Goal: Task Accomplishment & Management: Use online tool/utility

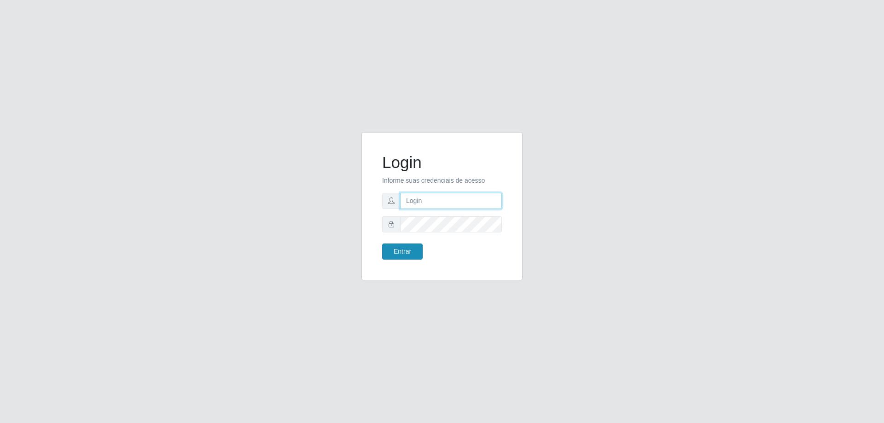
type input "[EMAIL_ADDRESS][DOMAIN_NAME]"
click at [399, 253] on button "Entrar" at bounding box center [402, 251] width 41 height 16
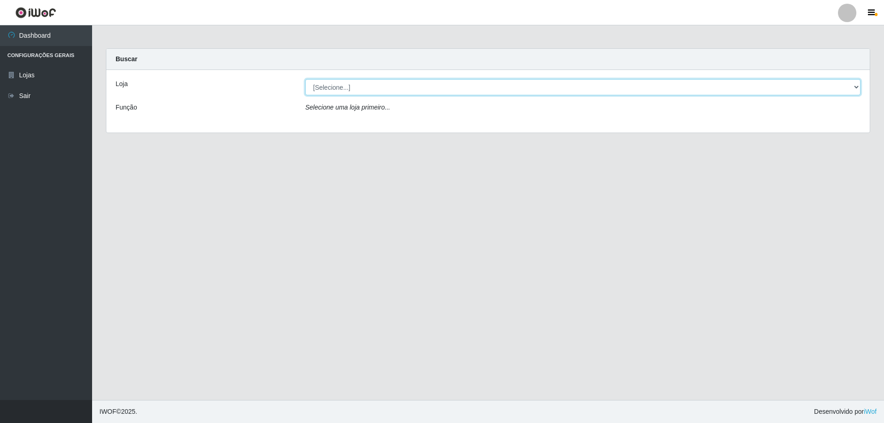
click at [330, 84] on select "[Selecione...] SuperShow Bis - [GEOGRAPHIC_DATA]" at bounding box center [582, 87] width 555 height 16
select select "59"
click at [305, 79] on select "[Selecione...] SuperShow Bis - [GEOGRAPHIC_DATA]" at bounding box center [582, 87] width 555 height 16
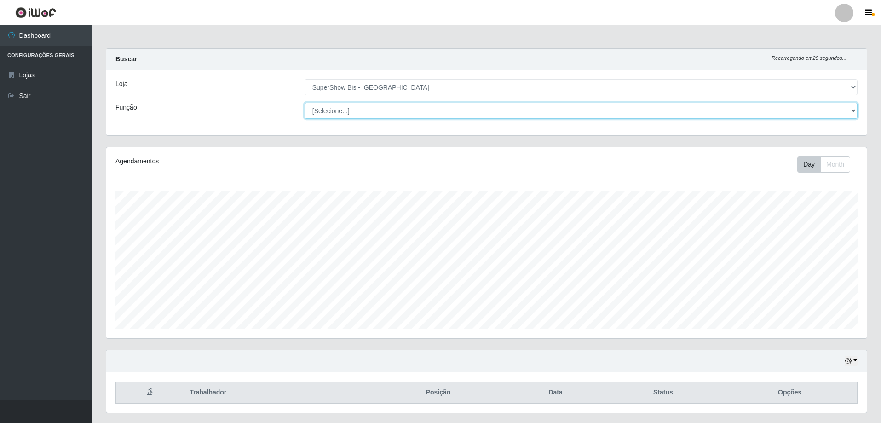
drag, startPoint x: 330, startPoint y: 95, endPoint x: 335, endPoint y: 113, distance: 19.1
click at [335, 113] on select "[Selecione...] ASG ASG + ASG ++ Auxiliar de Cozinha Embalador Embalador + Embal…" at bounding box center [581, 111] width 553 height 16
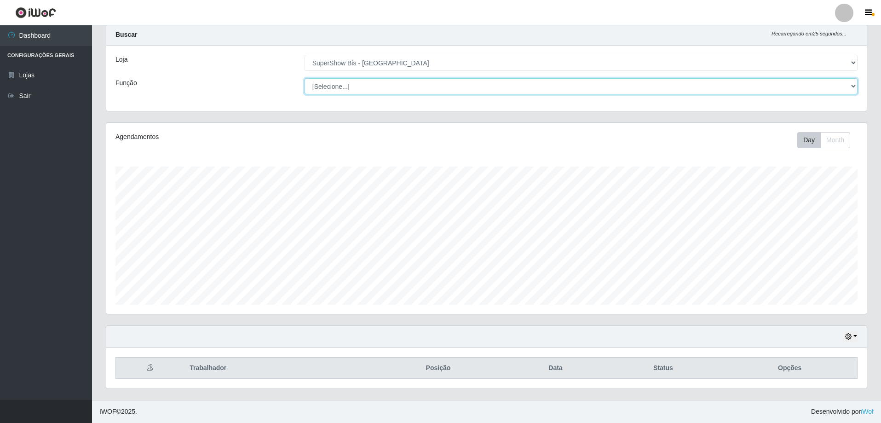
scroll to position [0, 0]
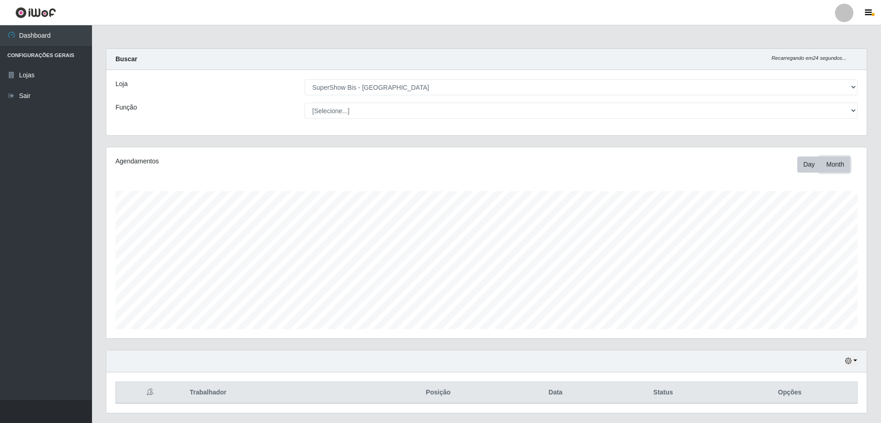
click at [839, 166] on button "Month" at bounding box center [836, 164] width 30 height 16
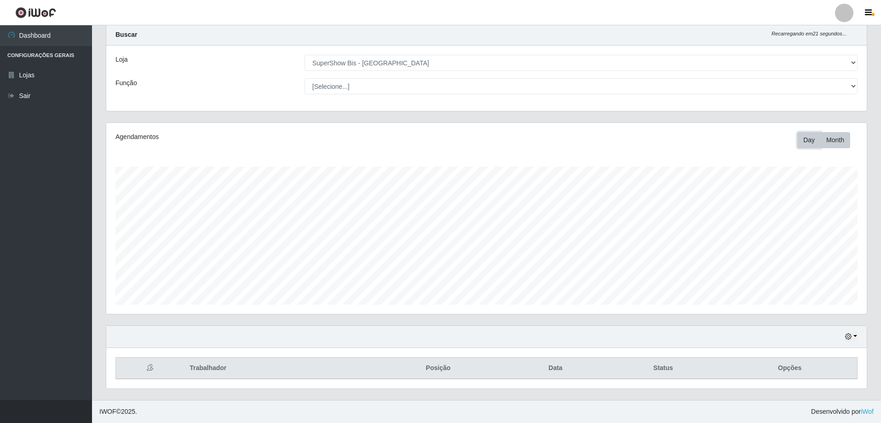
click at [808, 138] on button "Day" at bounding box center [809, 140] width 23 height 16
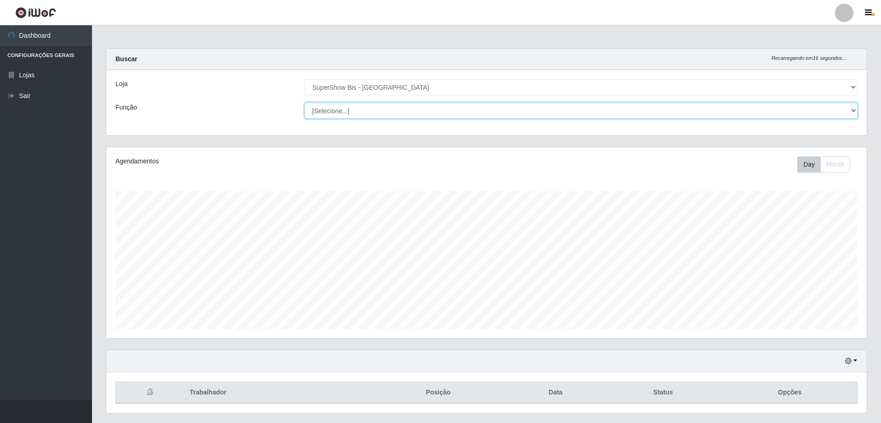
click at [314, 113] on select "[Selecione...] ASG ASG + ASG ++ Auxiliar de Cozinha Embalador Embalador + Embal…" at bounding box center [581, 111] width 553 height 16
click at [242, 115] on div "Função" at bounding box center [203, 111] width 189 height 16
click at [805, 169] on button "Day" at bounding box center [809, 164] width 23 height 16
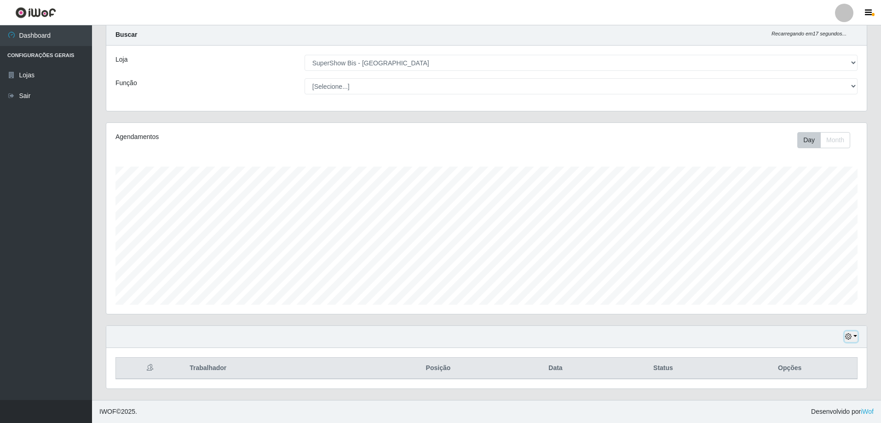
click at [849, 338] on icon "button" at bounding box center [849, 336] width 6 height 6
click at [802, 264] on button "1 dia" at bounding box center [821, 263] width 73 height 19
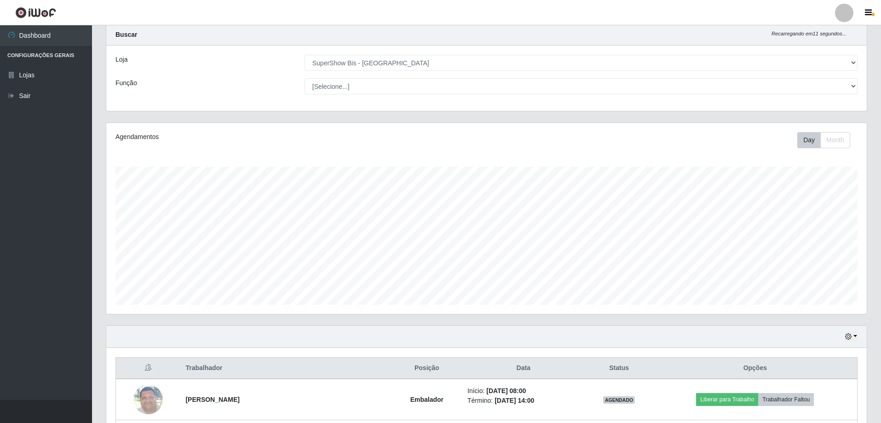
scroll to position [106, 0]
